Goal: Information Seeking & Learning: Learn about a topic

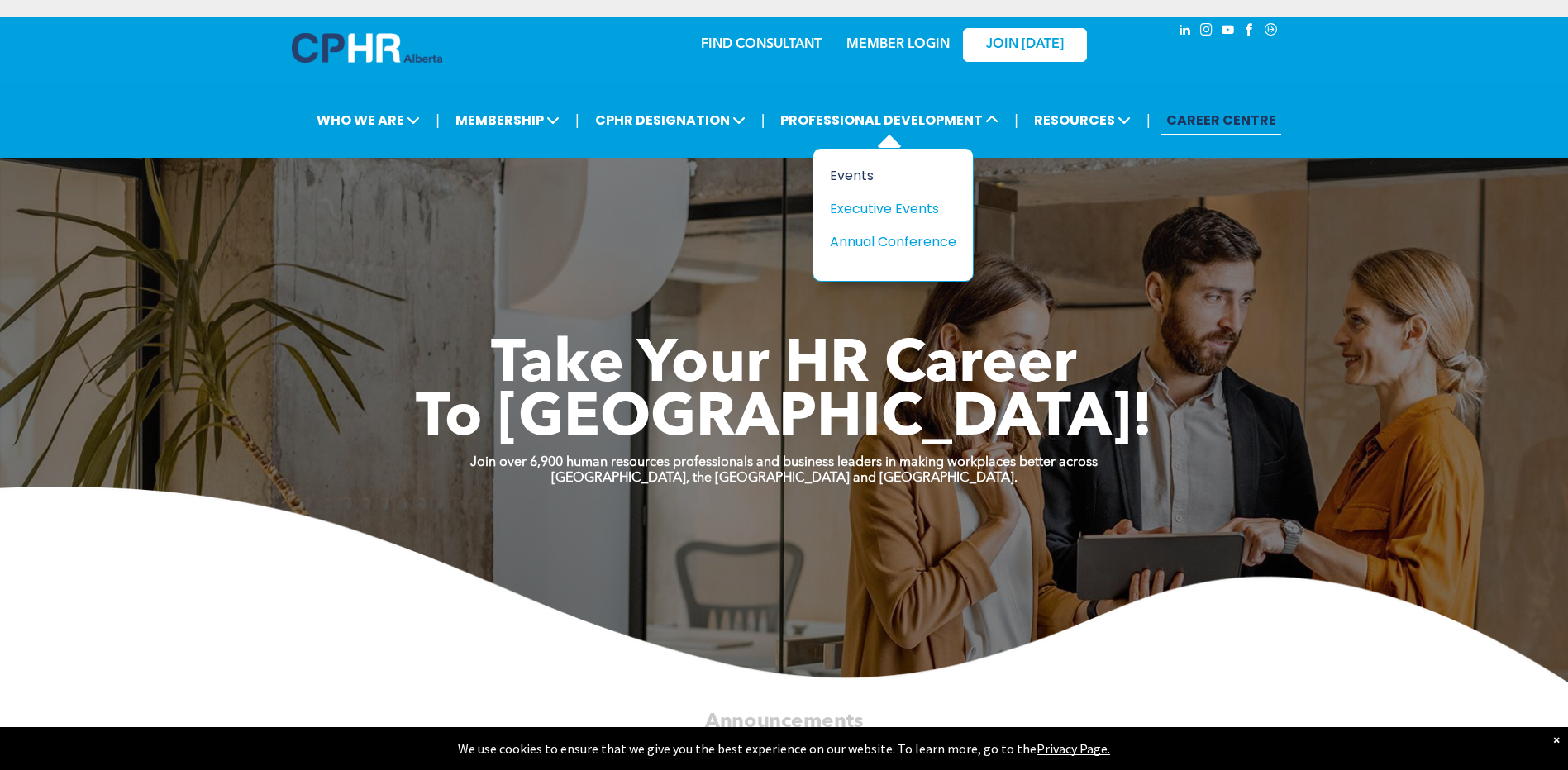
click at [865, 175] on div "Events" at bounding box center [887, 176] width 114 height 21
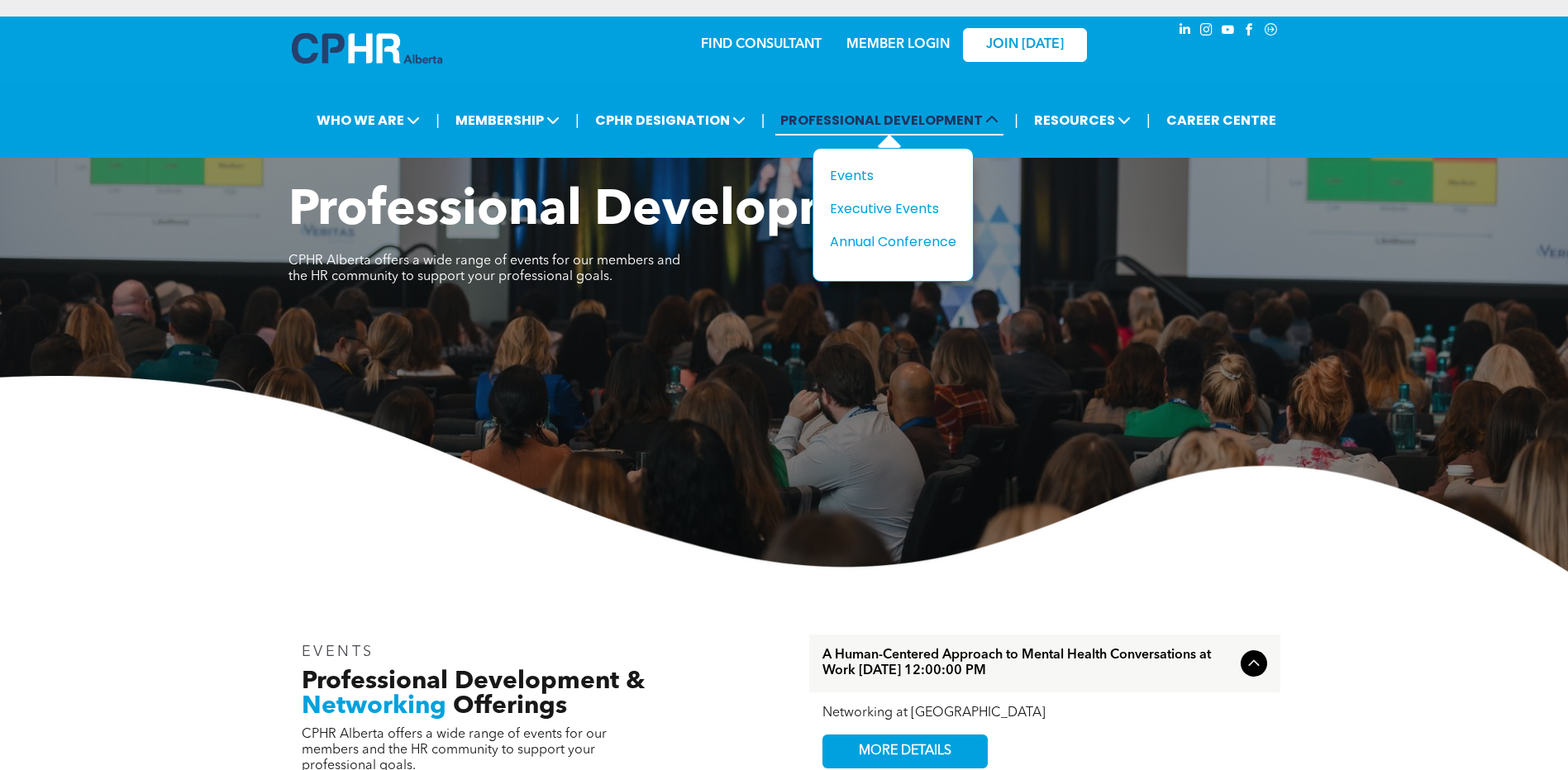
click at [874, 110] on span "PROFESSIONAL DEVELOPMENT" at bounding box center [889, 120] width 228 height 30
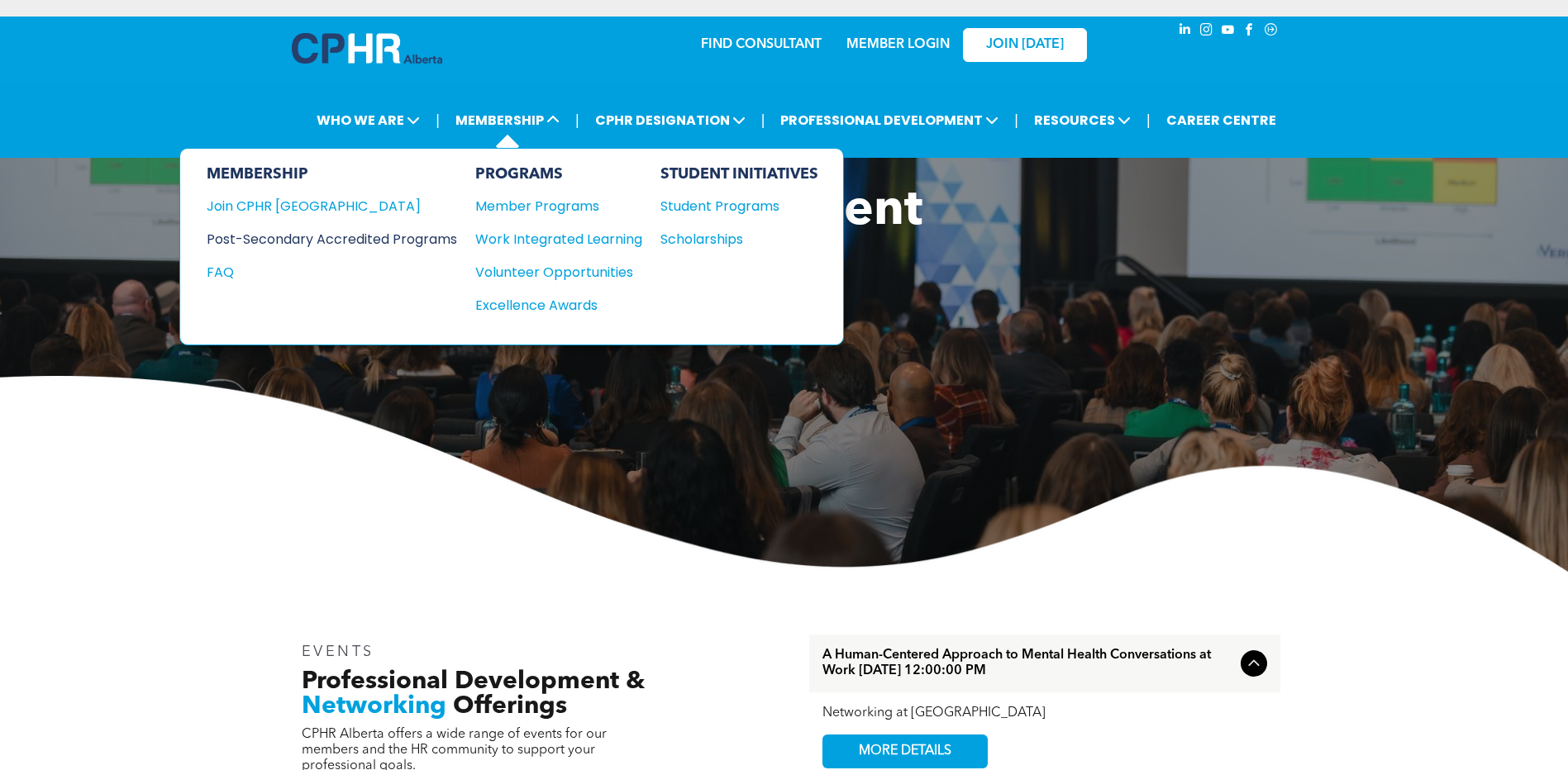
click at [412, 242] on div "Post-Secondary Accredited Programs" at bounding box center [319, 239] width 225 height 21
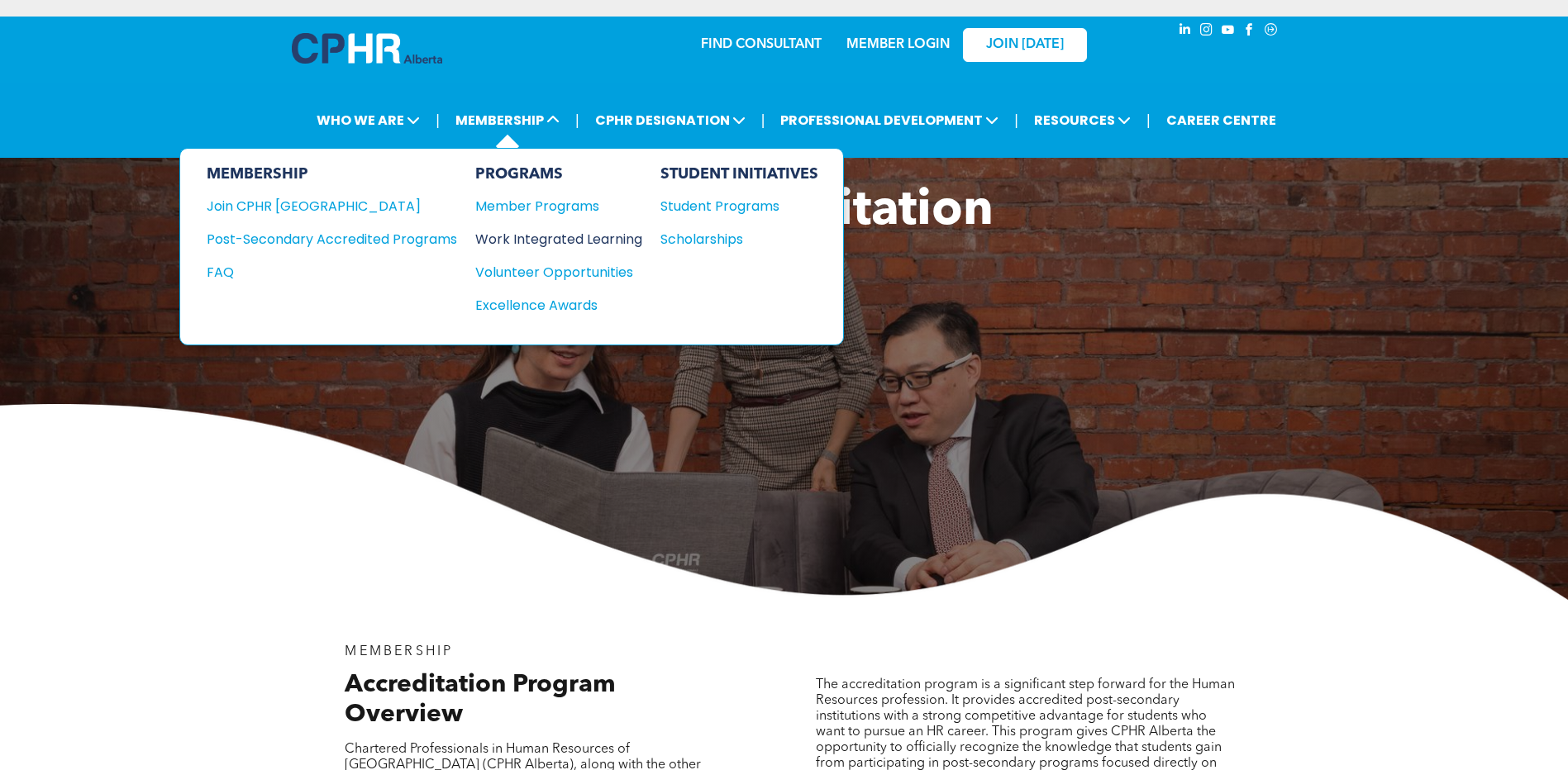
click at [547, 241] on div "Work Integrated Learning" at bounding box center [551, 239] width 150 height 21
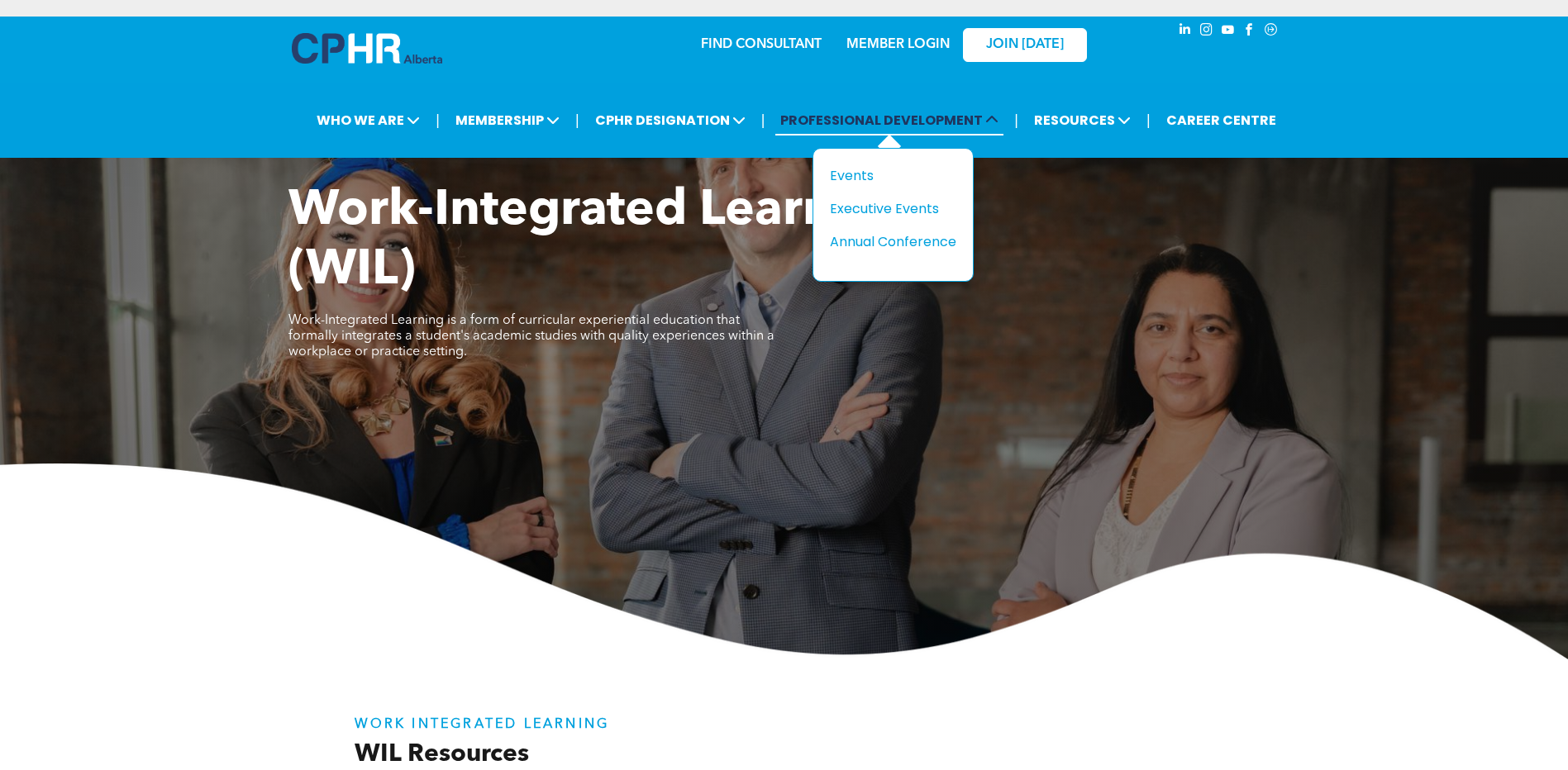
click at [872, 117] on span "PROFESSIONAL DEVELOPMENT" at bounding box center [889, 120] width 228 height 30
click at [843, 120] on span "PROFESSIONAL DEVELOPMENT" at bounding box center [889, 120] width 228 height 30
click at [868, 182] on div "Events" at bounding box center [887, 176] width 114 height 21
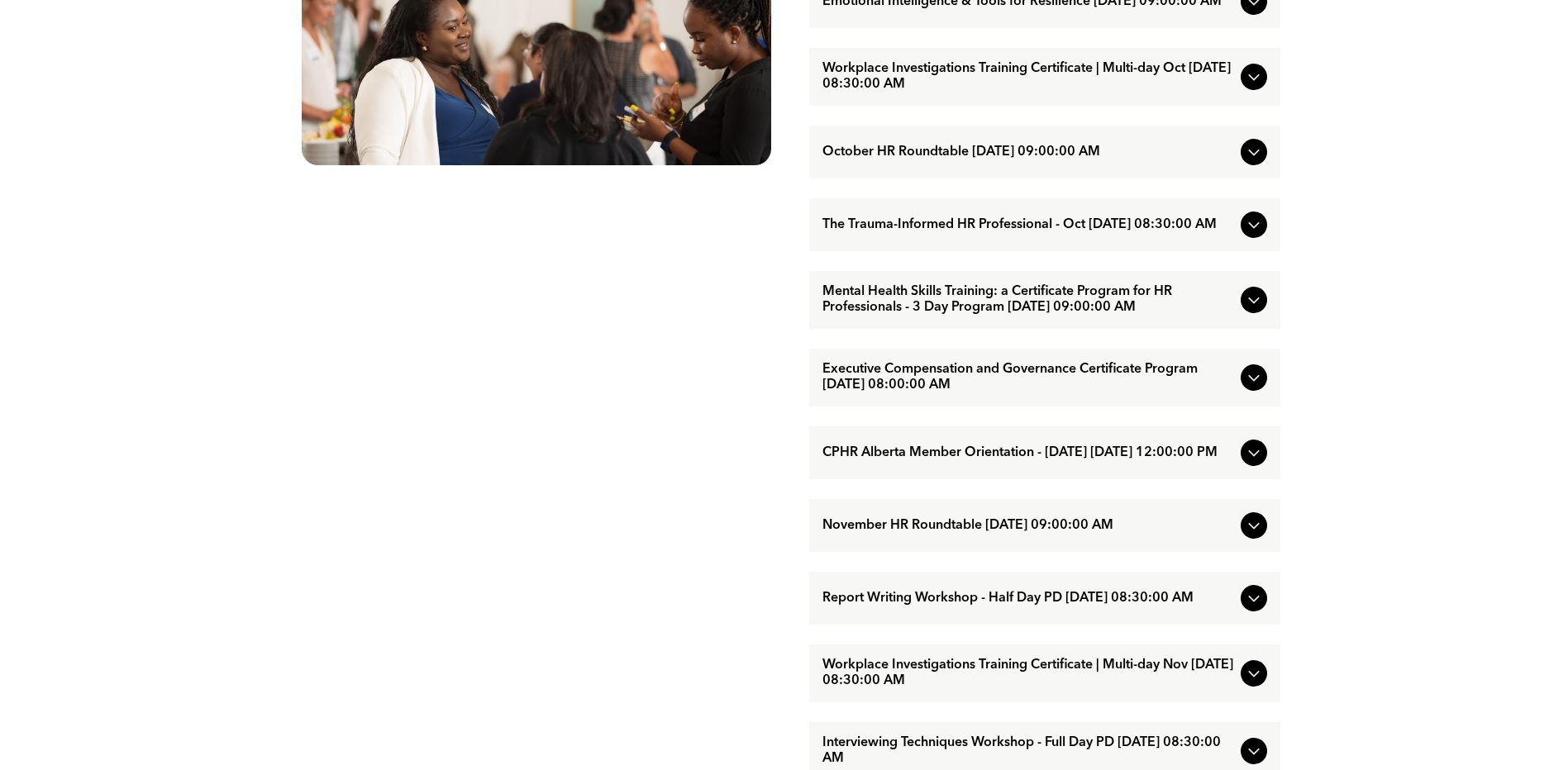
scroll to position [554, 0]
